Goal: Find specific page/section: Find specific page/section

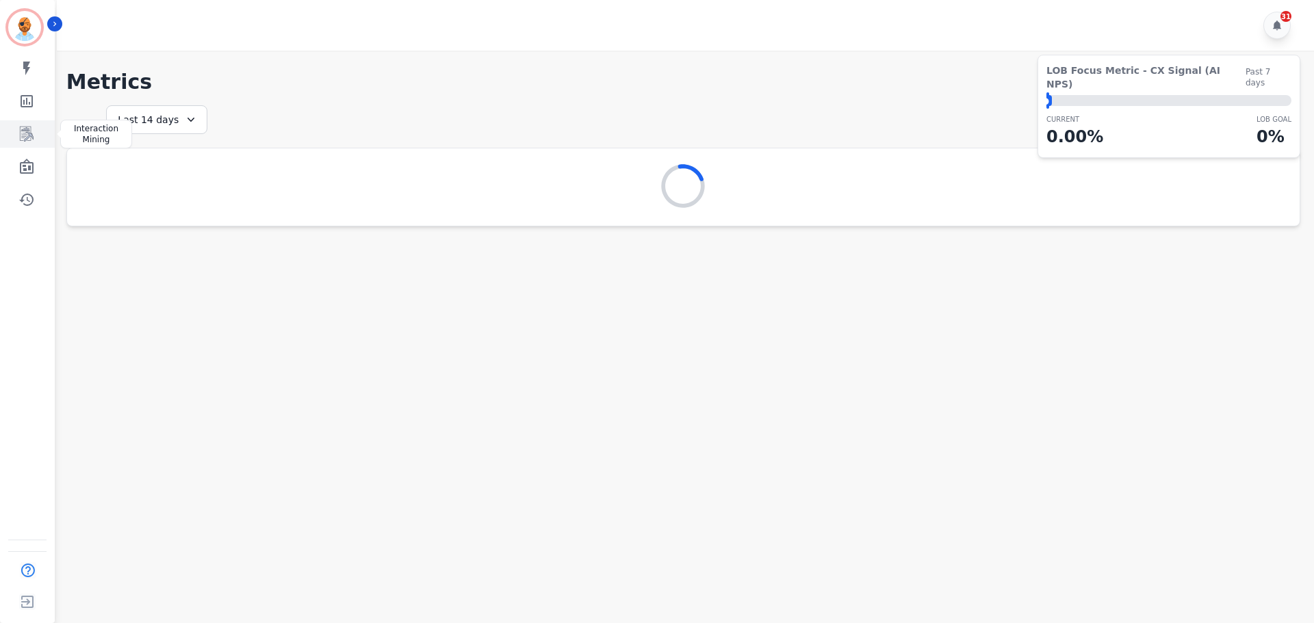
drag, startPoint x: 29, startPoint y: 131, endPoint x: 41, endPoint y: 125, distance: 12.9
click at [29, 131] on icon "Sidebar" at bounding box center [26, 134] width 16 height 16
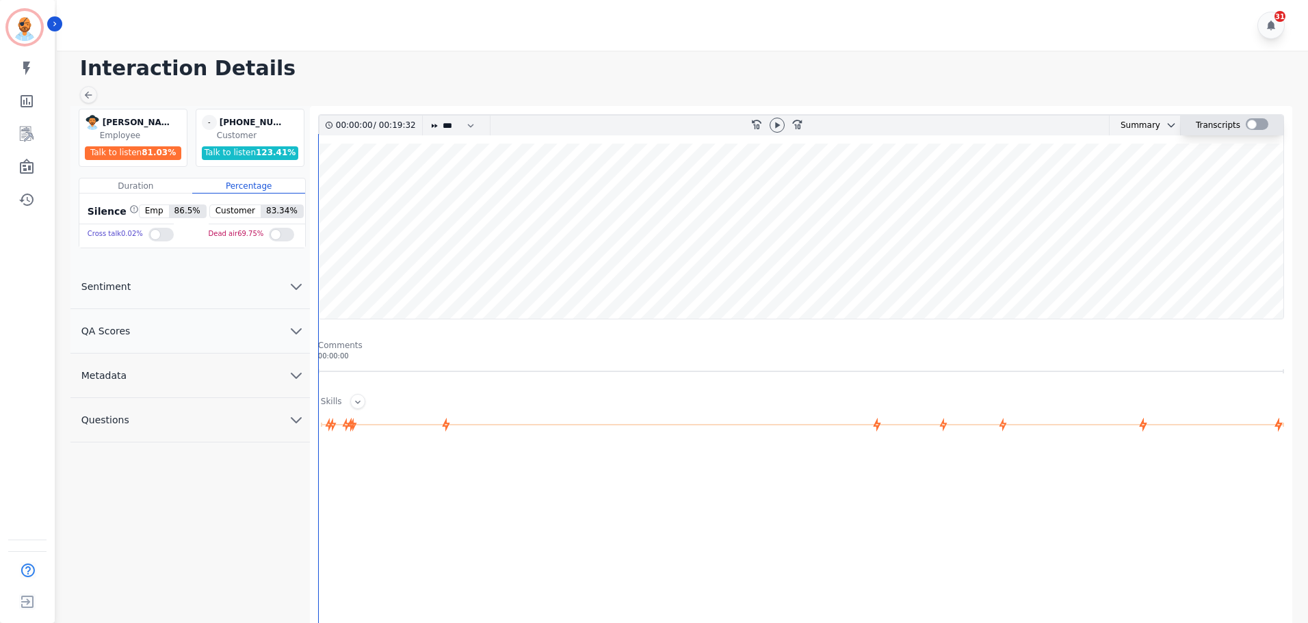
click at [1254, 129] on div at bounding box center [1257, 124] width 23 height 12
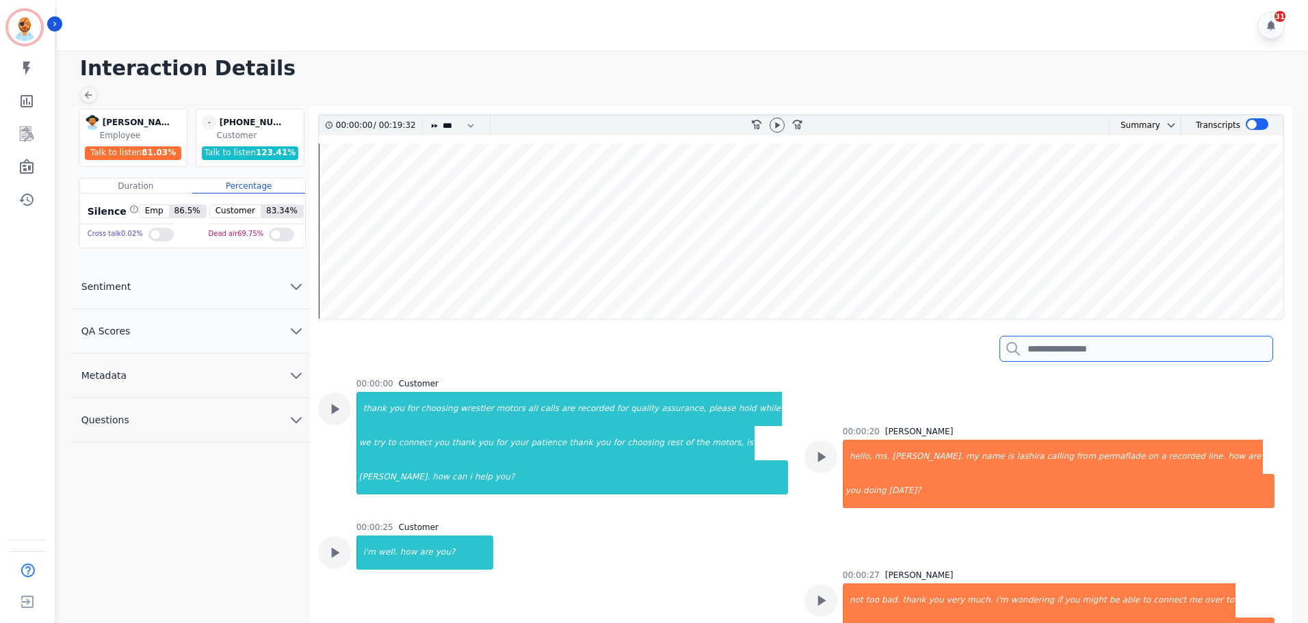
click at [1081, 349] on input "search" at bounding box center [1137, 349] width 274 height 26
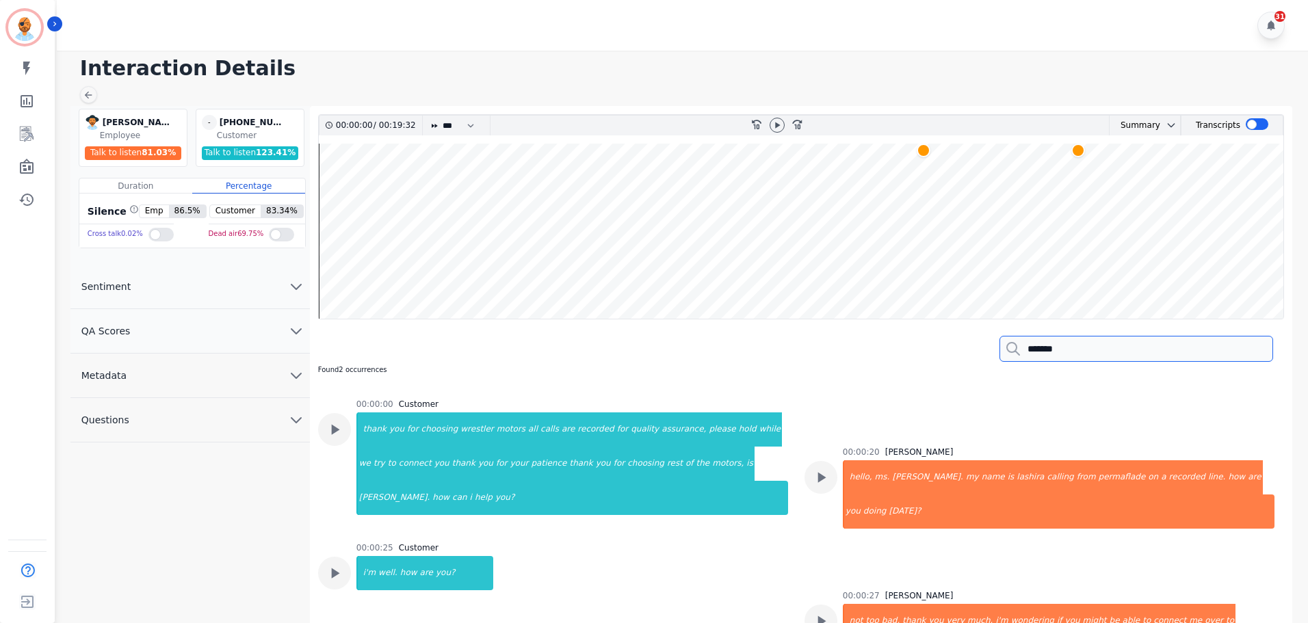
type input "*******"
click at [920, 181] on wave at bounding box center [801, 231] width 965 height 175
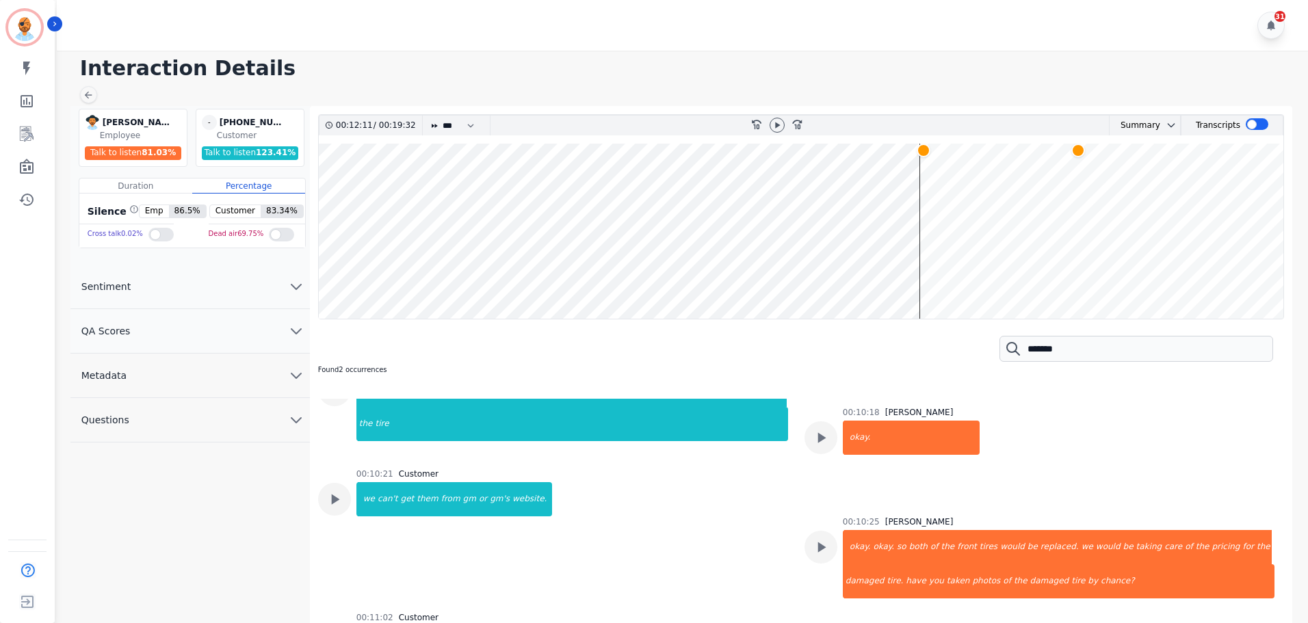
scroll to position [3769, 0]
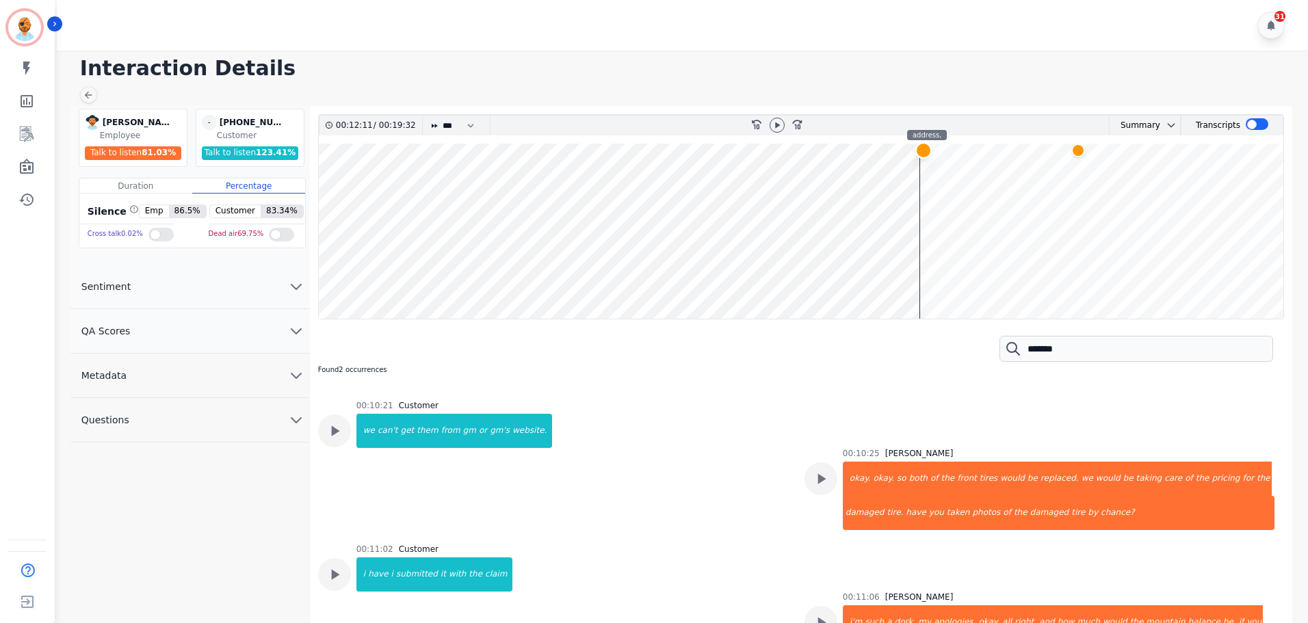
click at [923, 150] on div at bounding box center [924, 150] width 17 height 17
click at [923, 162] on wave at bounding box center [801, 231] width 965 height 175
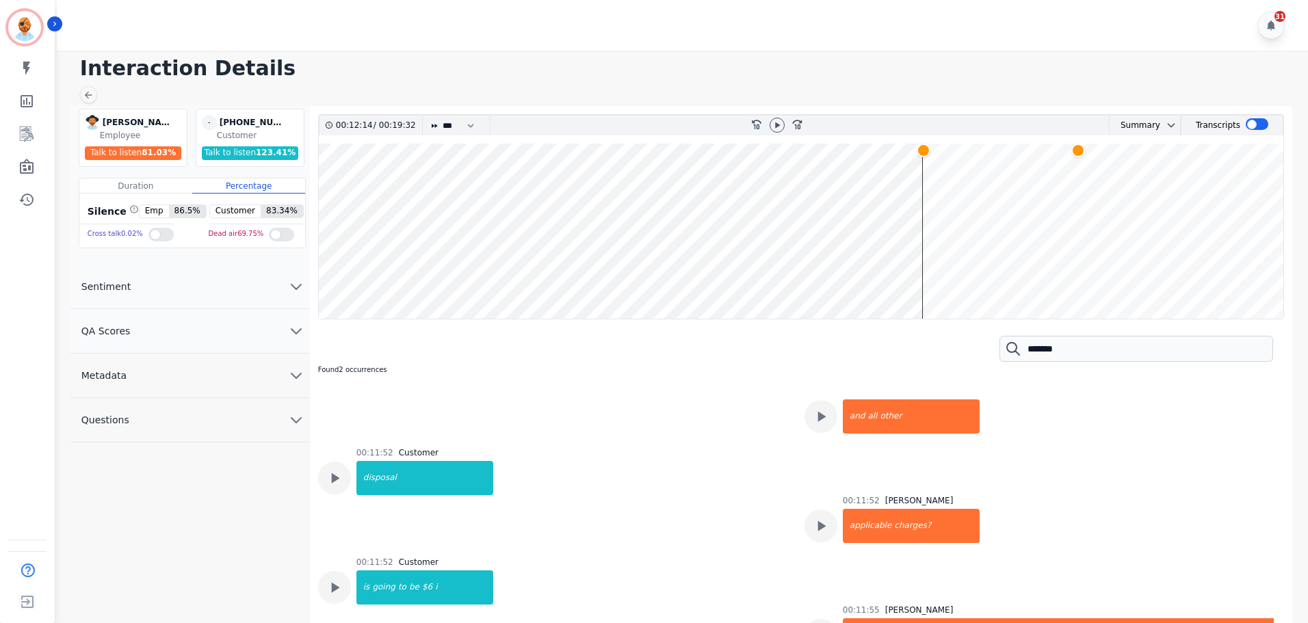
scroll to position [4581, 0]
